Goal: Navigation & Orientation: Find specific page/section

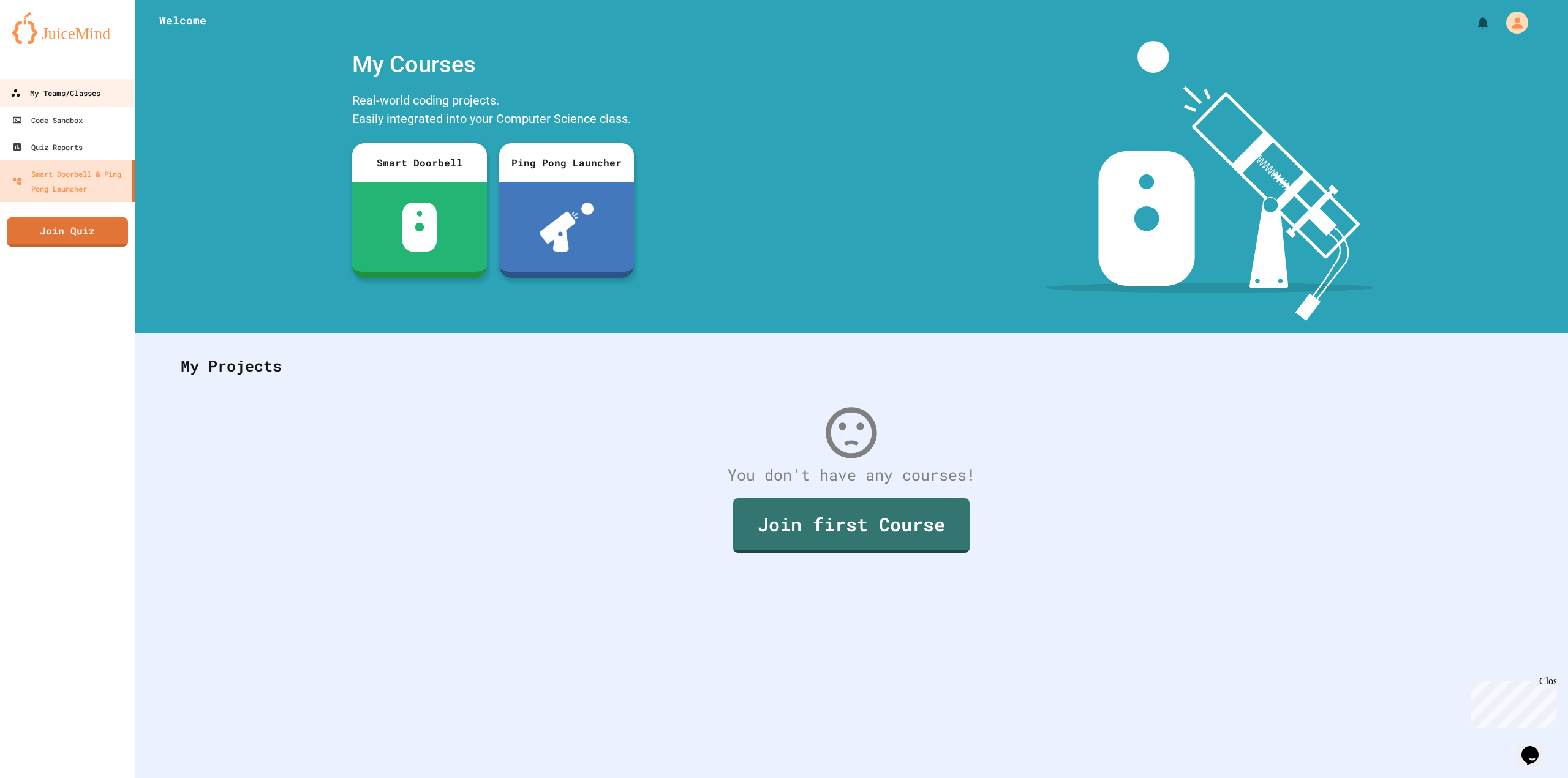
click at [74, 84] on link "My Teams/Classes" at bounding box center [67, 92] width 139 height 27
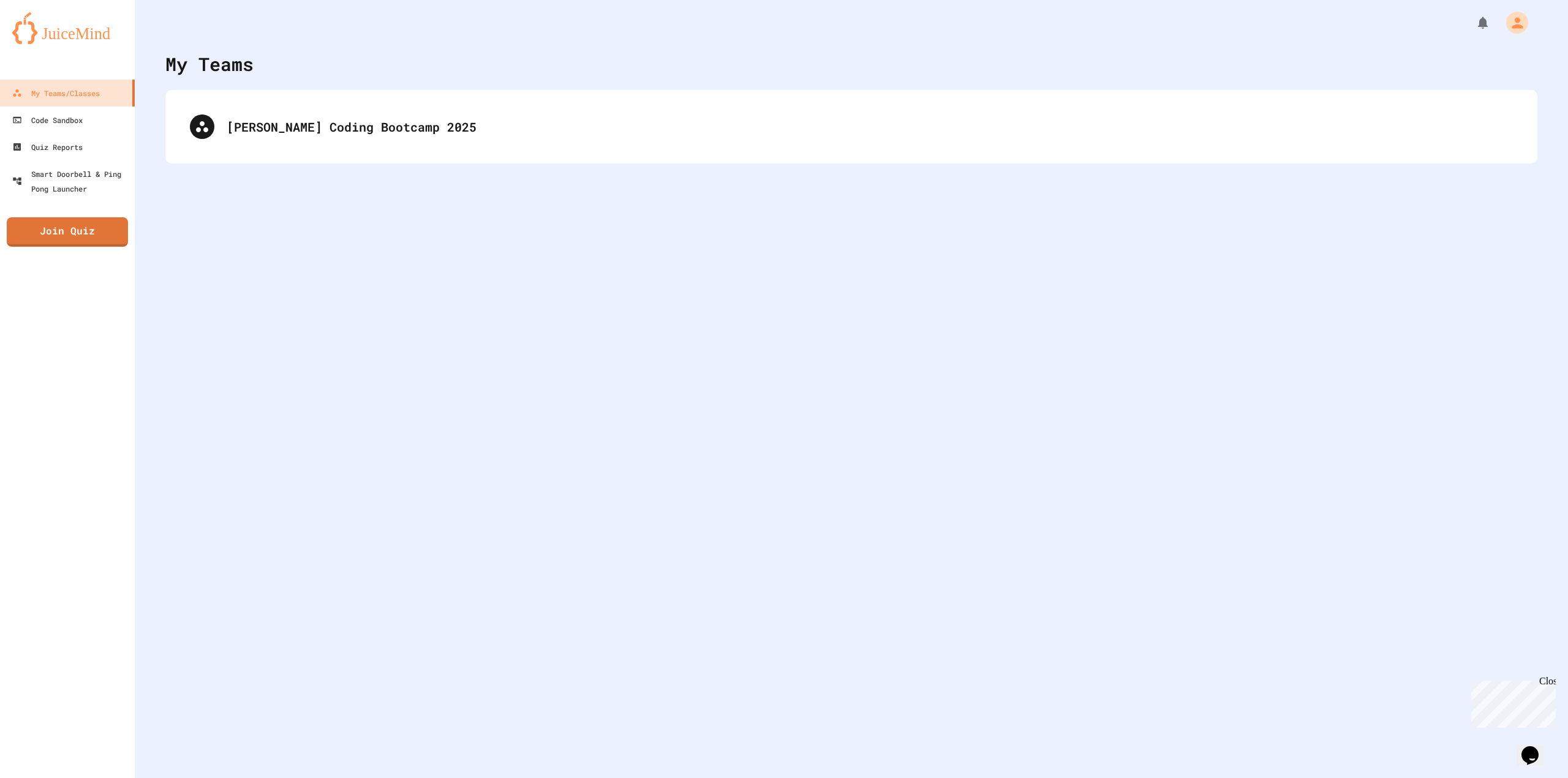
drag, startPoint x: 283, startPoint y: 116, endPoint x: 286, endPoint y: 124, distance: 8.5
click at [286, 124] on div "[PERSON_NAME] Coding Bootcamp 2025" at bounding box center [851, 127] width 1347 height 49
click at [286, 121] on div "[PERSON_NAME] Coding Bootcamp 2025" at bounding box center [851, 127] width 1347 height 49
click at [286, 121] on div "[PERSON_NAME] Coding Bootcamp 2025" at bounding box center [870, 127] width 1286 height 18
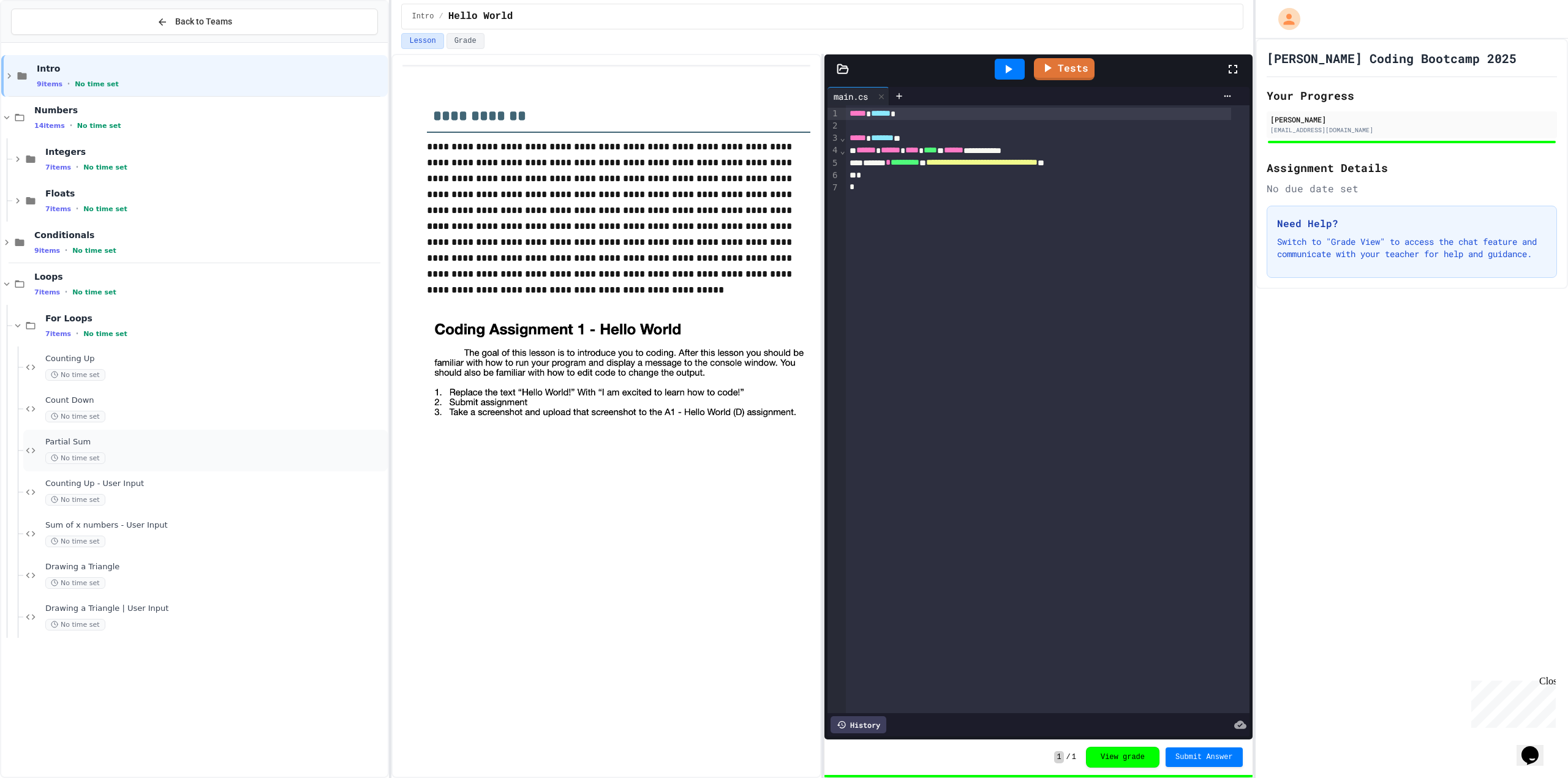
click at [73, 438] on span "Partial Sum" at bounding box center [215, 442] width 340 height 10
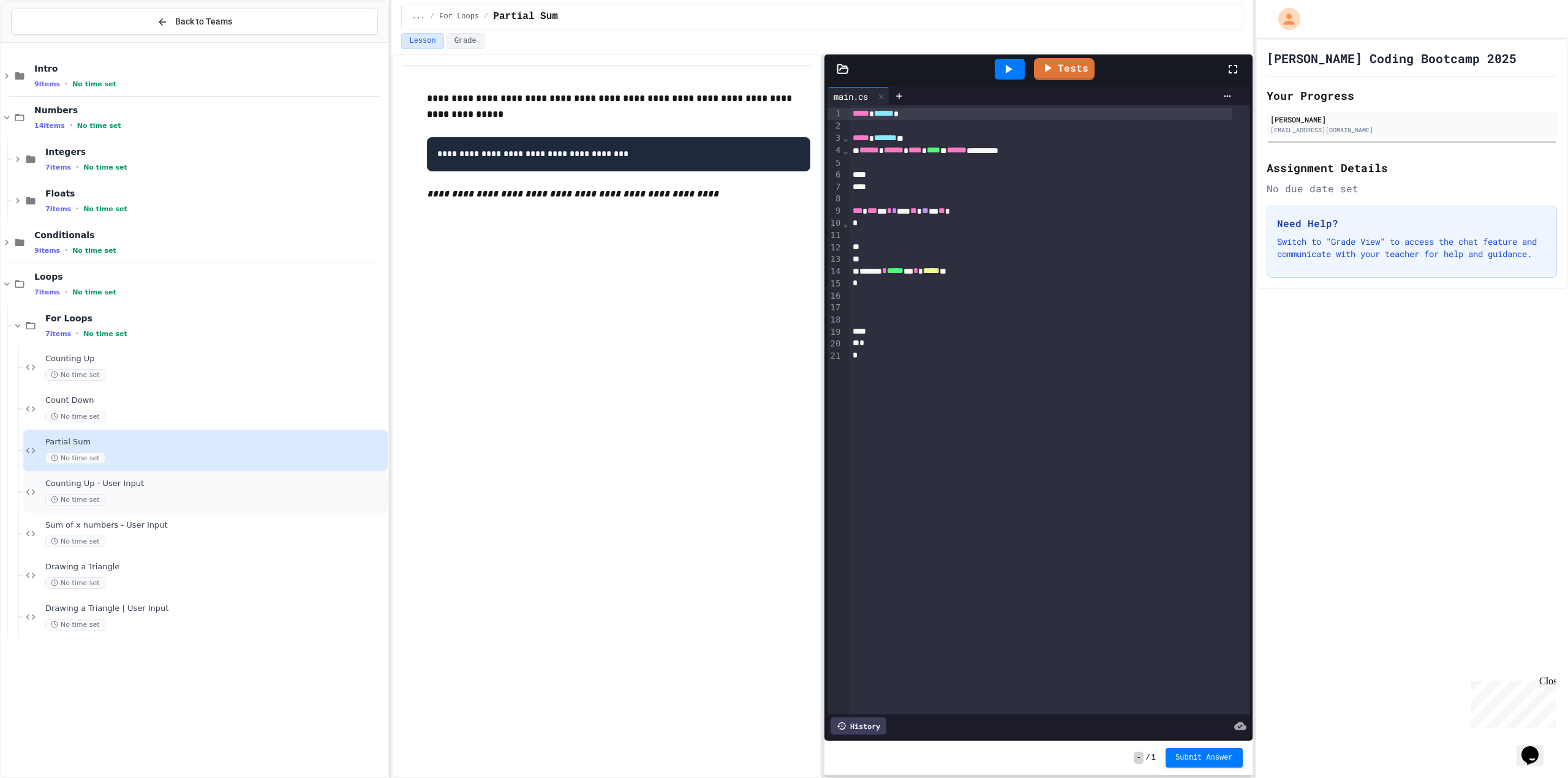
click at [69, 497] on span "No time set" at bounding box center [75, 500] width 60 height 12
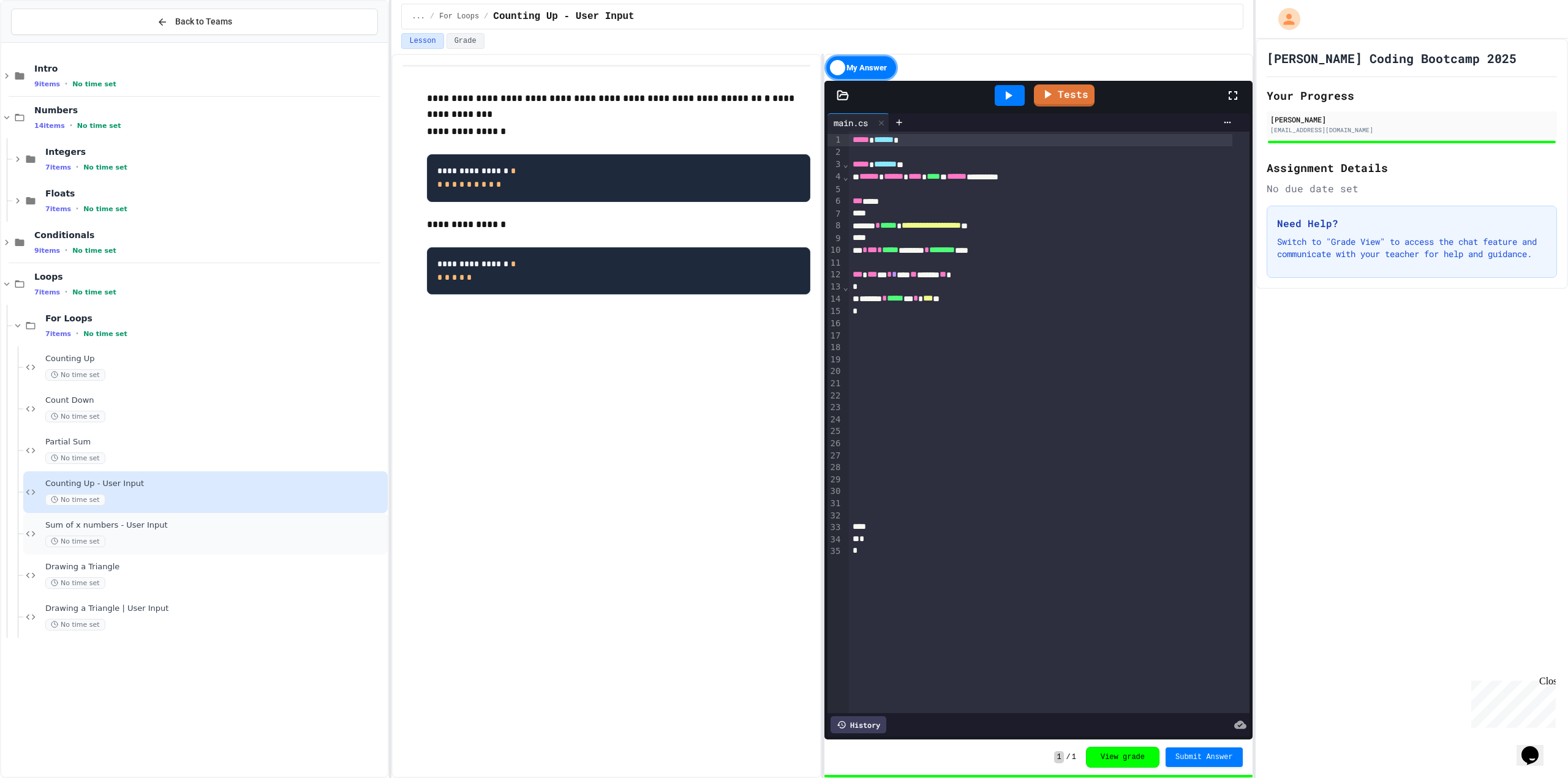
click at [142, 523] on span "Sum of x numbers - User Input" at bounding box center [215, 525] width 340 height 10
